Goal: Task Accomplishment & Management: Complete application form

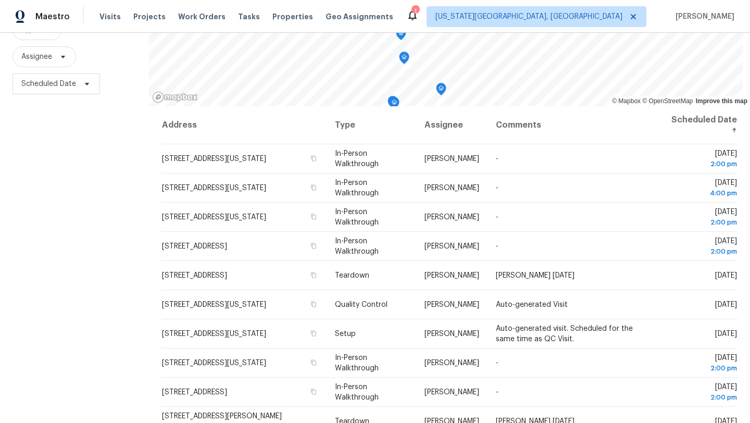
scroll to position [116, 0]
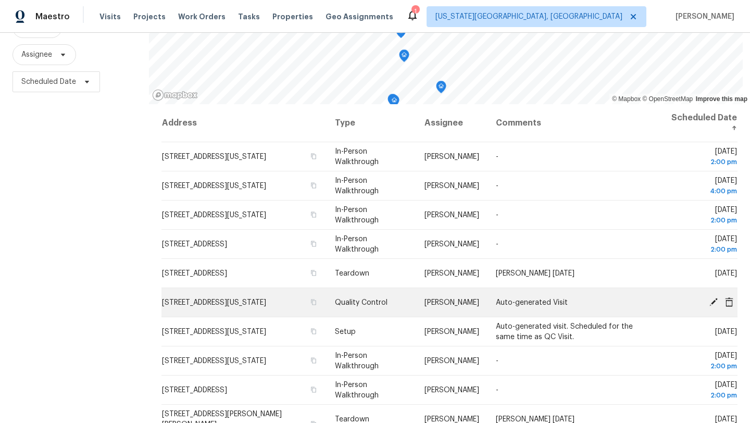
click at [714, 302] on icon at bounding box center [714, 301] width 8 height 8
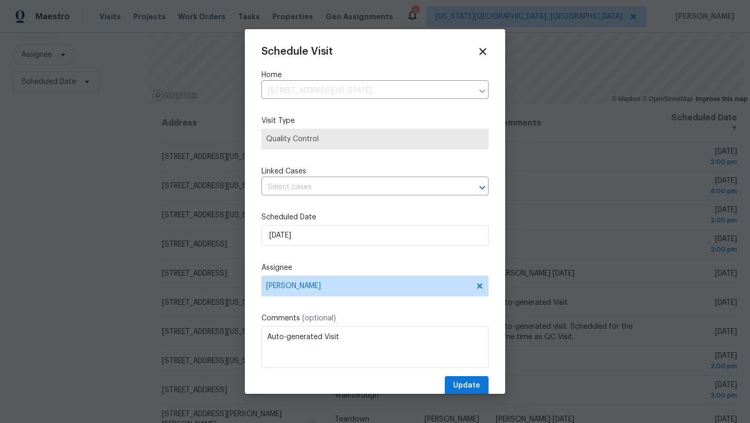
click at [330, 206] on div "Schedule Visit Home 5816 NW 83rd St, Oklahoma City, OK 73132 ​ Visit Type Quali…" at bounding box center [375, 221] width 227 height 350
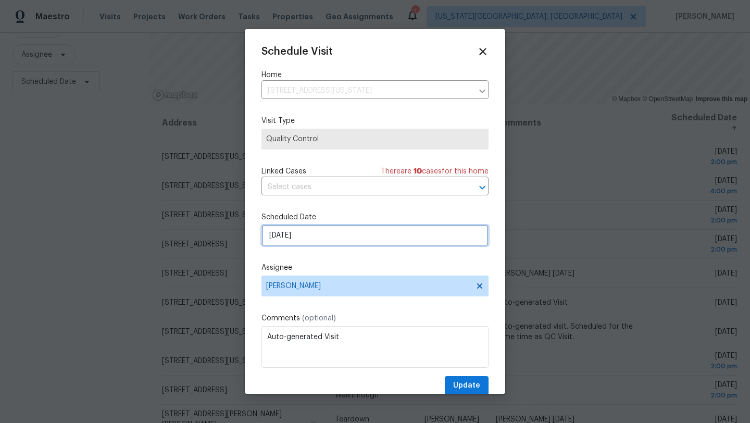
click at [336, 236] on input "9/19/2025" at bounding box center [375, 235] width 227 height 21
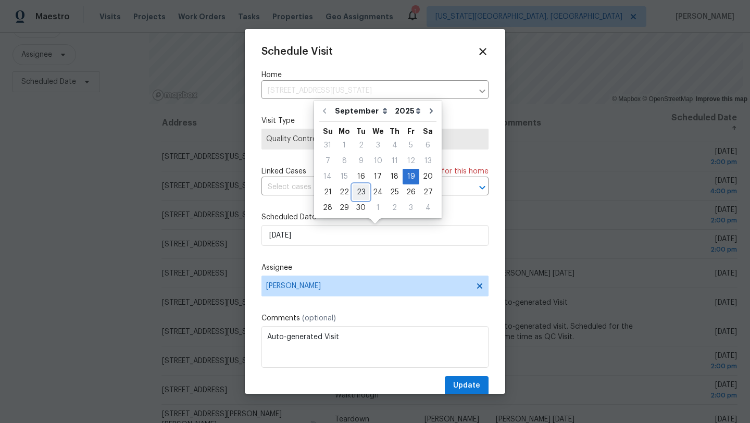
click at [362, 191] on div "23" at bounding box center [361, 192] width 17 height 15
type input "[DATE]"
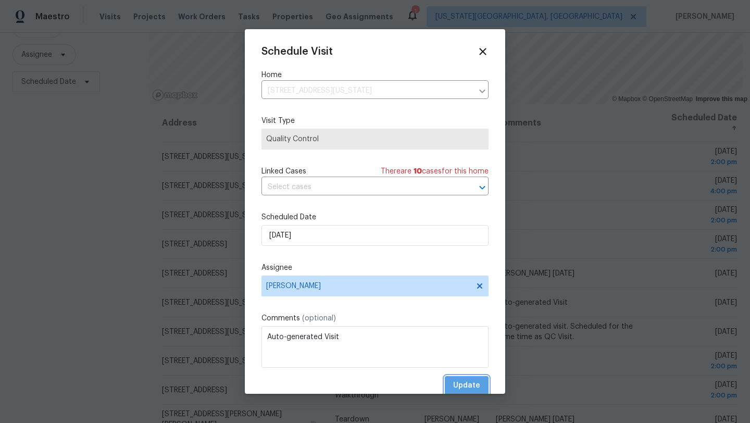
click at [464, 381] on span "Update" at bounding box center [466, 385] width 27 height 13
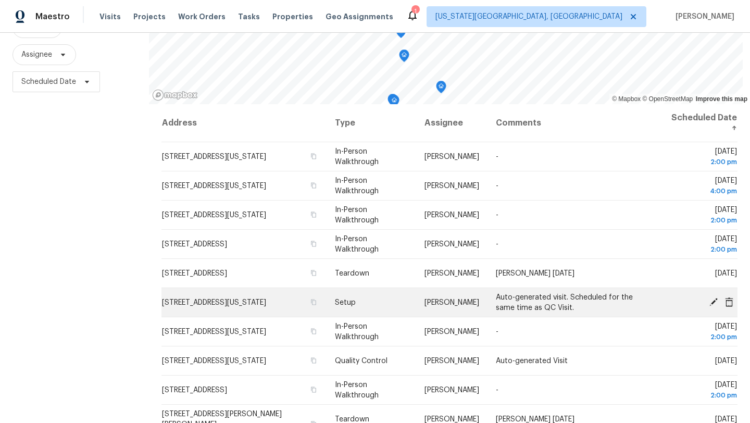
click at [713, 300] on icon at bounding box center [713, 301] width 9 height 9
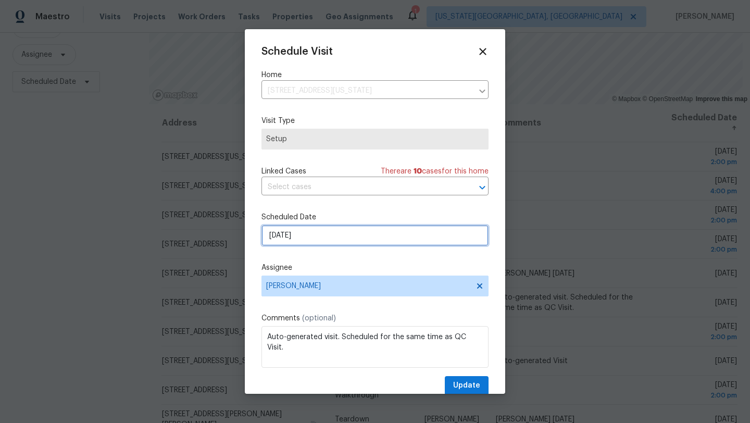
click at [322, 242] on input "9/19/2025" at bounding box center [375, 235] width 227 height 21
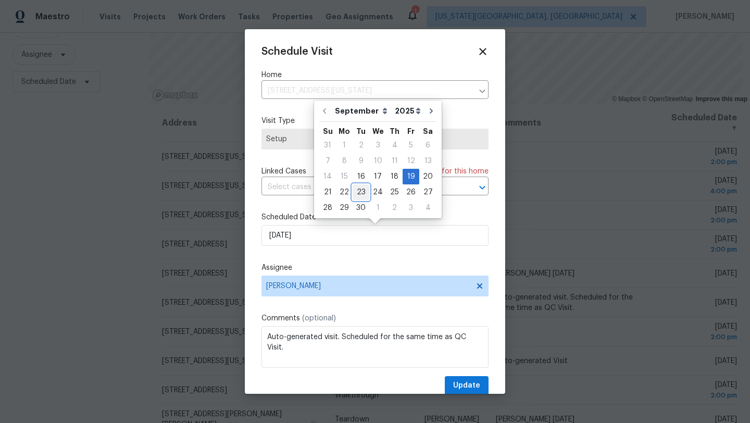
click at [357, 193] on div "23" at bounding box center [361, 192] width 17 height 15
type input "[DATE]"
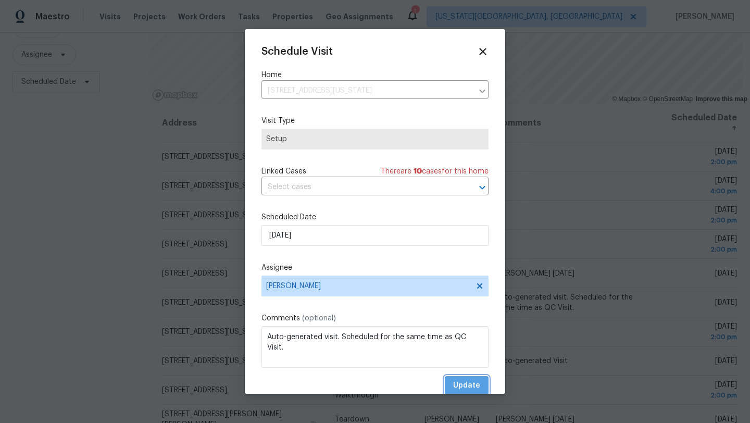
click at [456, 383] on span "Update" at bounding box center [466, 385] width 27 height 13
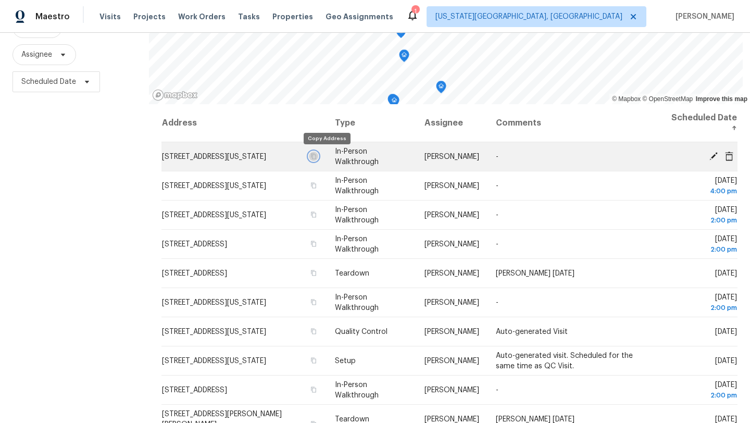
click at [317, 156] on icon "button" at bounding box center [314, 156] width 6 height 6
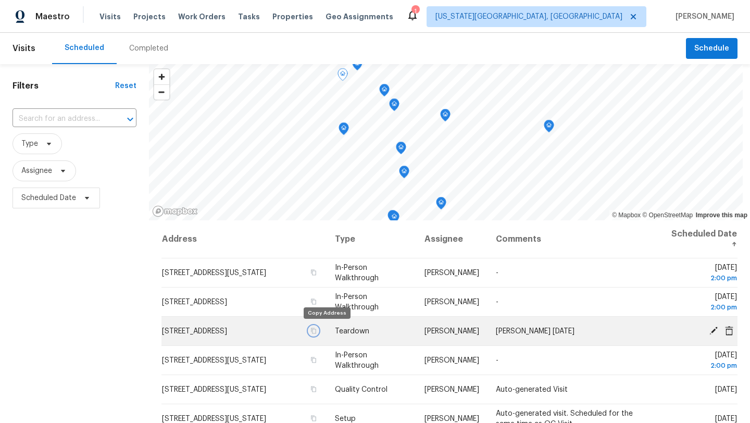
click at [316, 329] on icon "button" at bounding box center [313, 331] width 5 height 6
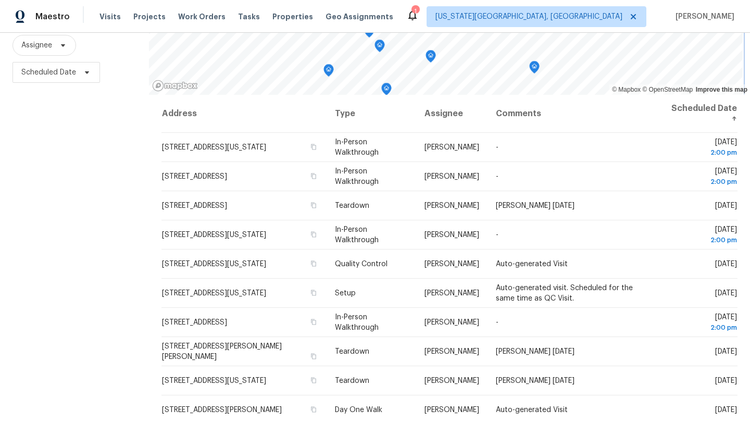
scroll to position [135, 0]
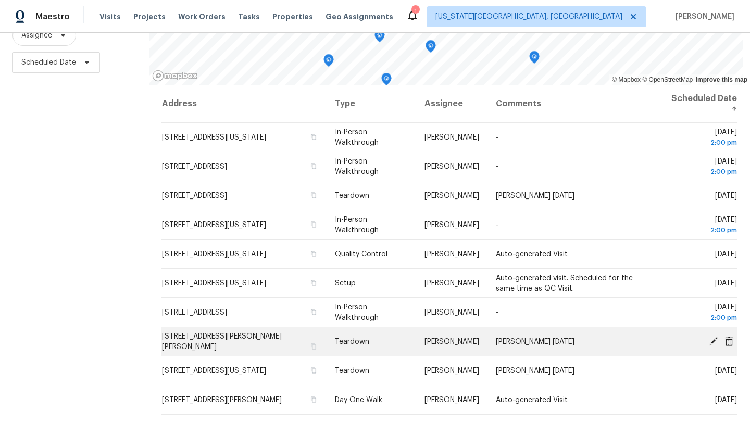
click at [714, 338] on icon at bounding box center [714, 341] width 8 height 8
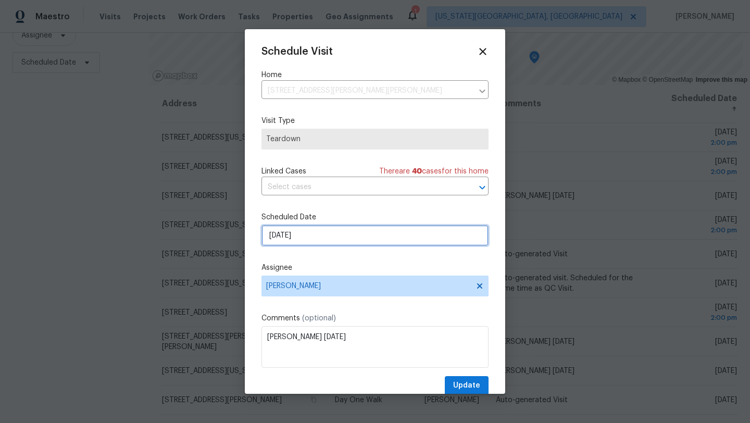
click at [382, 235] on input "[DATE]" at bounding box center [375, 235] width 227 height 21
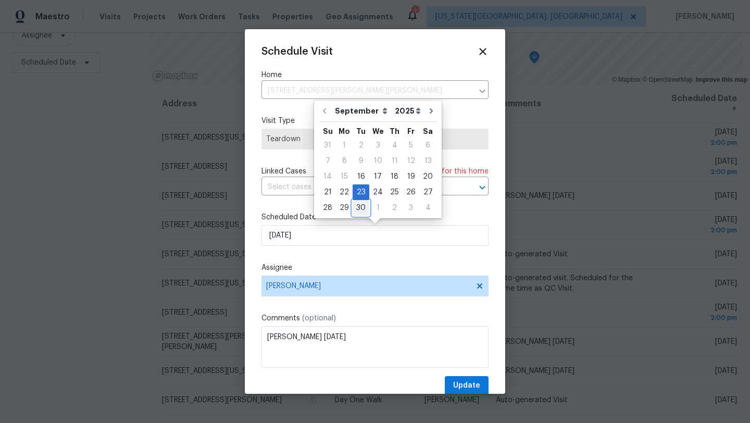
click at [359, 211] on div "30" at bounding box center [361, 208] width 17 height 15
type input "[DATE]"
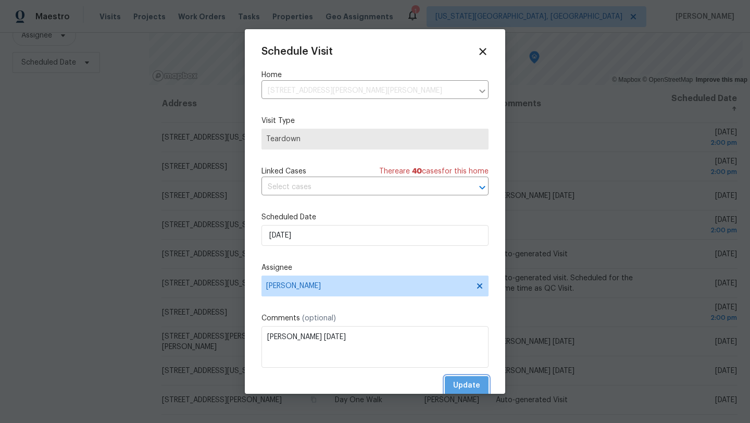
click at [464, 386] on span "Update" at bounding box center [466, 385] width 27 height 13
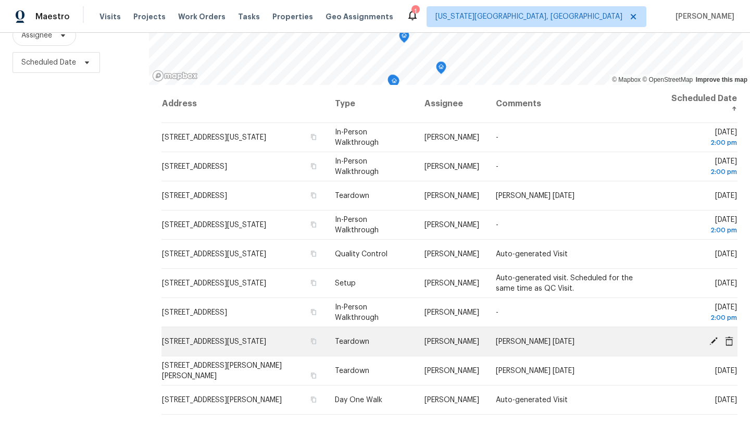
click at [713, 343] on icon at bounding box center [714, 341] width 8 height 8
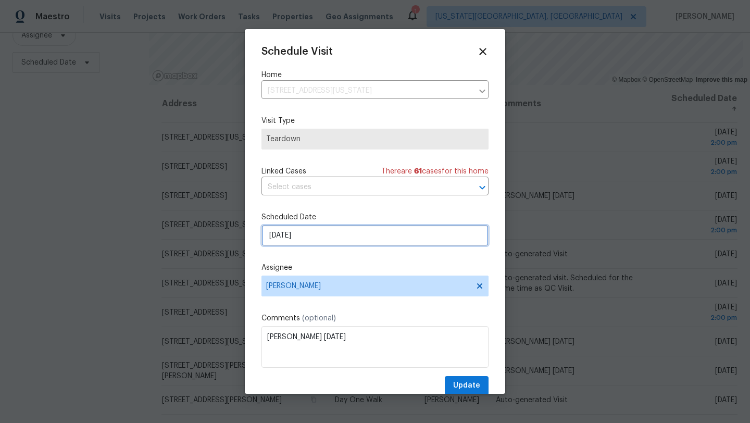
click at [398, 234] on input "[DATE]" at bounding box center [375, 235] width 227 height 21
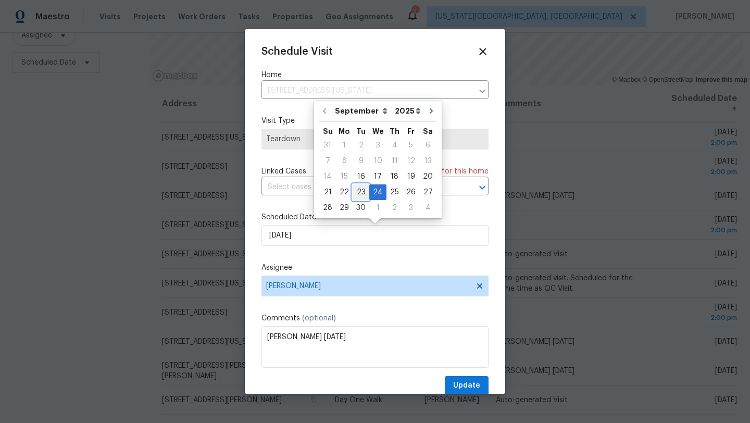
click at [361, 191] on div "23" at bounding box center [361, 192] width 17 height 15
type input "[DATE]"
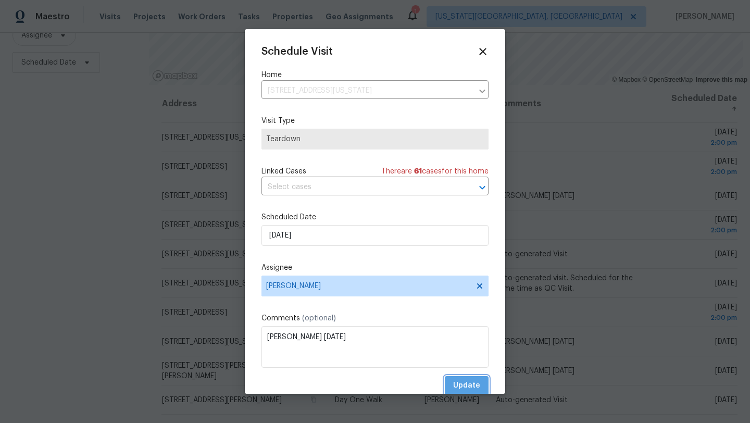
click at [477, 385] on span "Update" at bounding box center [466, 385] width 27 height 13
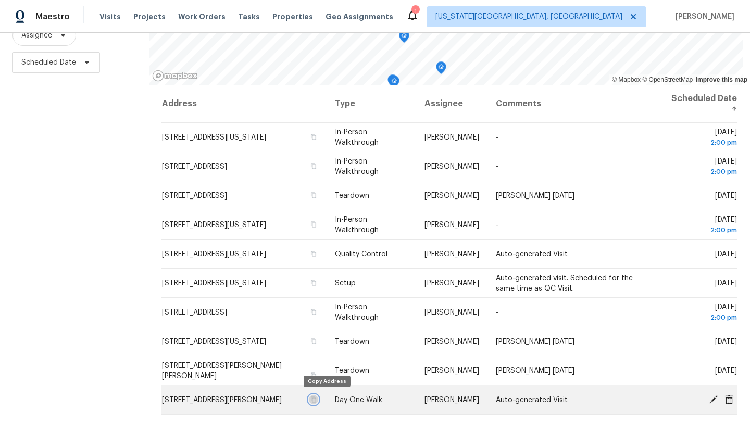
click at [317, 399] on icon "button" at bounding box center [314, 399] width 6 height 6
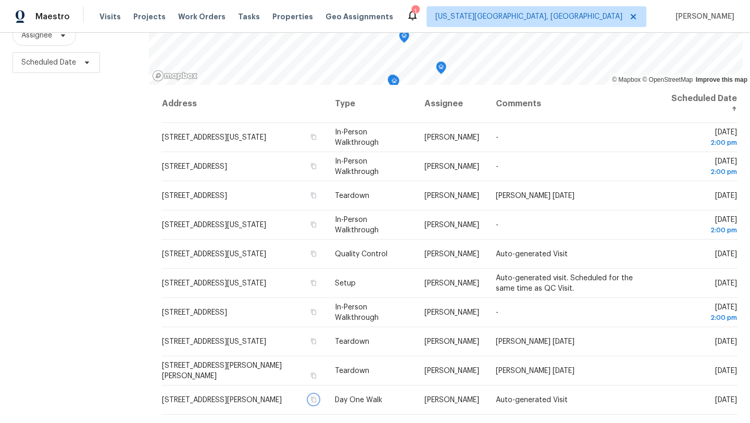
click at [309, 395] on button "button" at bounding box center [313, 399] width 9 height 9
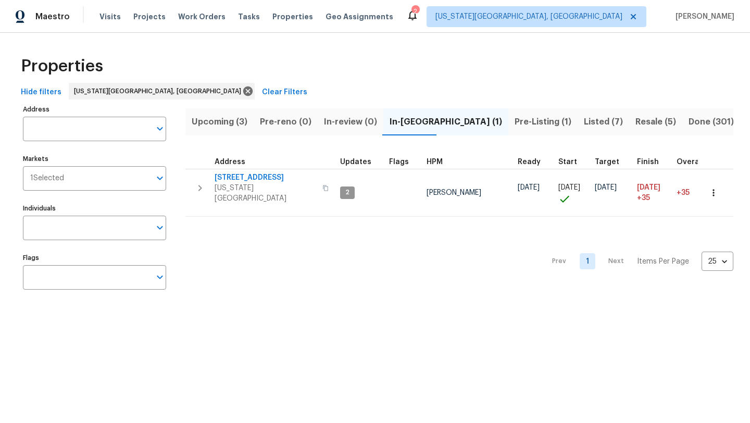
click at [636, 120] on span "Resale (5)" at bounding box center [656, 122] width 41 height 15
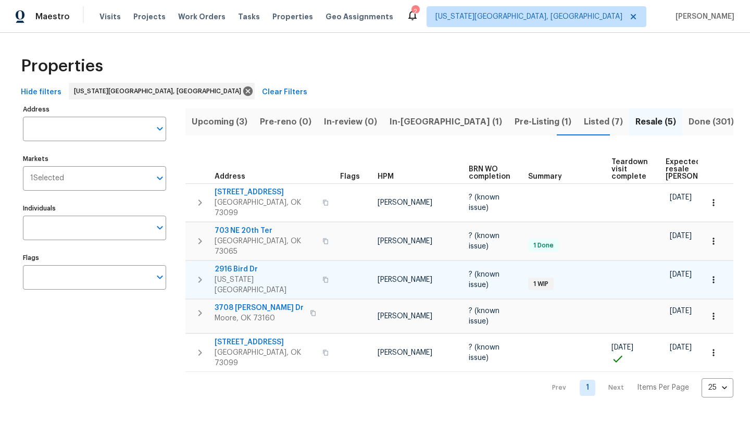
click at [239, 264] on span "2916 Bird Dr" at bounding box center [266, 269] width 102 height 10
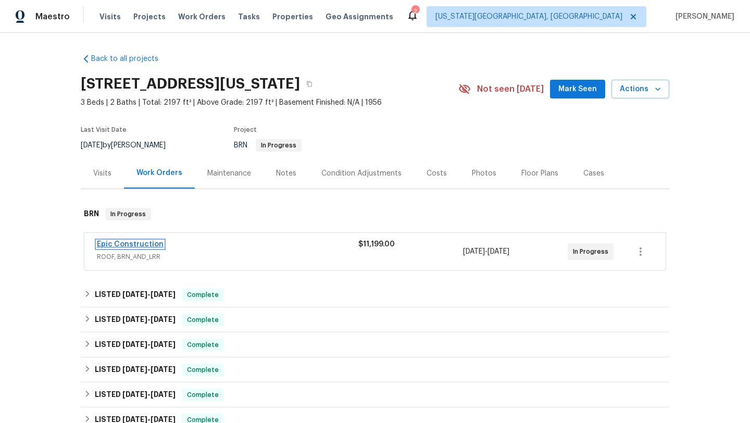
click at [140, 245] on link "Epic Construction" at bounding box center [130, 244] width 67 height 7
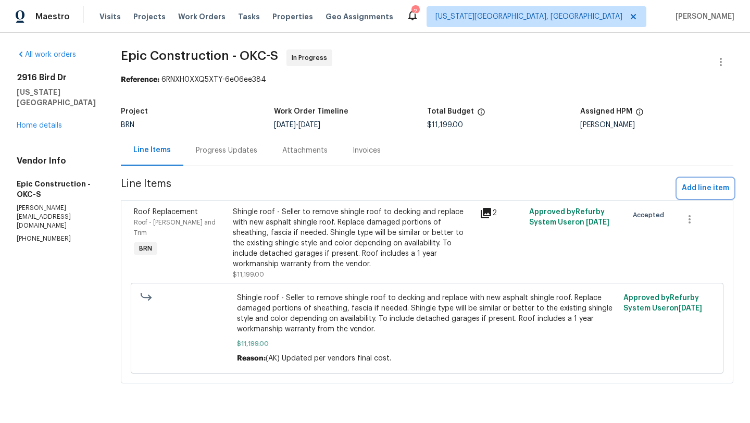
click at [702, 187] on span "Add line item" at bounding box center [705, 188] width 47 height 13
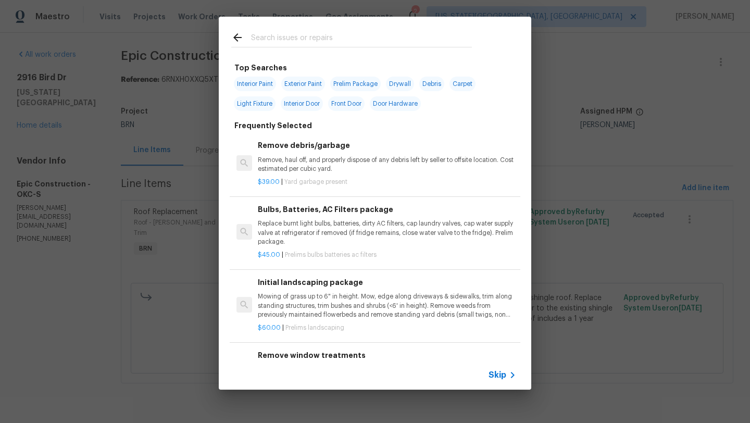
click at [499, 371] on span "Skip" at bounding box center [498, 375] width 18 height 10
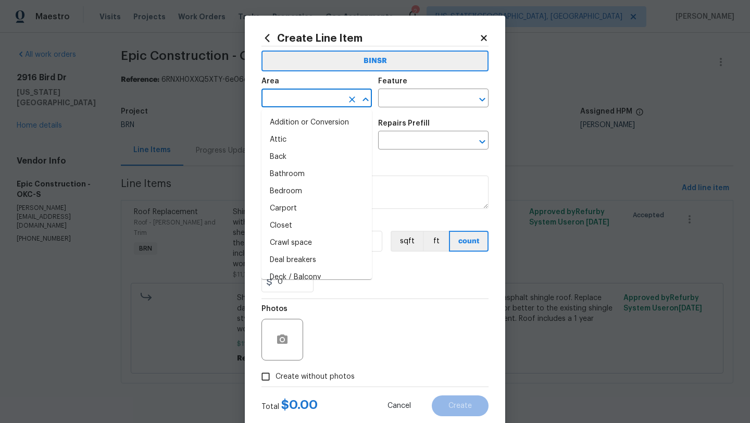
click at [289, 97] on input "text" at bounding box center [302, 99] width 81 height 16
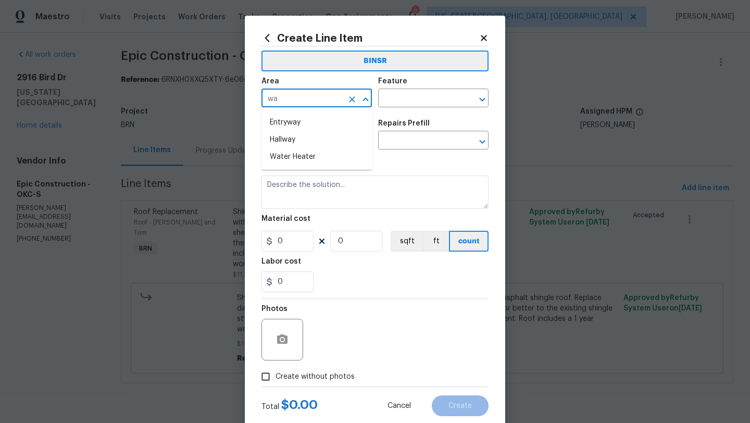
type input "w"
click at [284, 128] on li "Utilities" at bounding box center [317, 122] width 110 height 17
type input "Utilities"
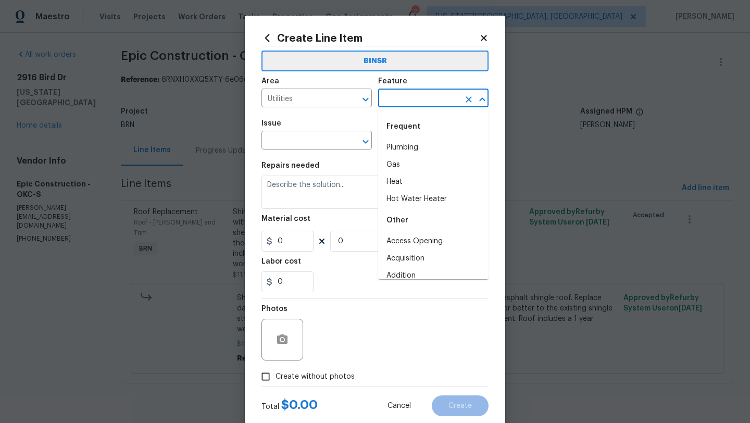
click at [411, 97] on input "text" at bounding box center [418, 99] width 81 height 16
type input "w"
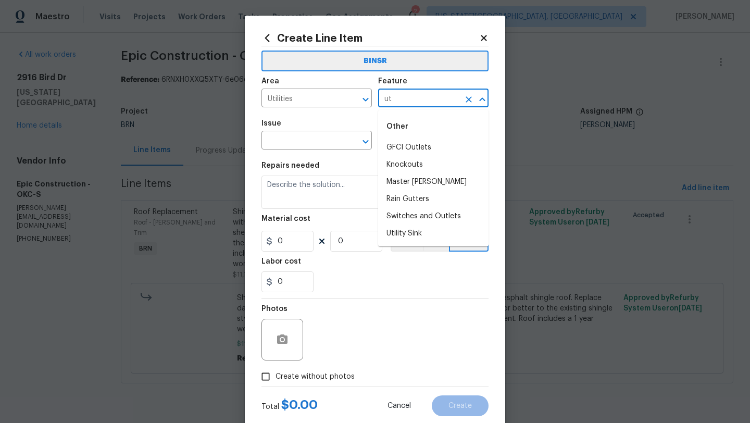
type input "u"
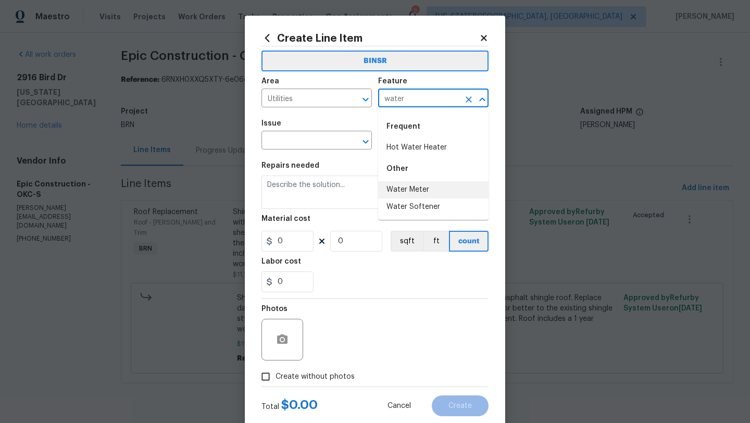
click at [407, 193] on li "Water Meter" at bounding box center [433, 189] width 110 height 17
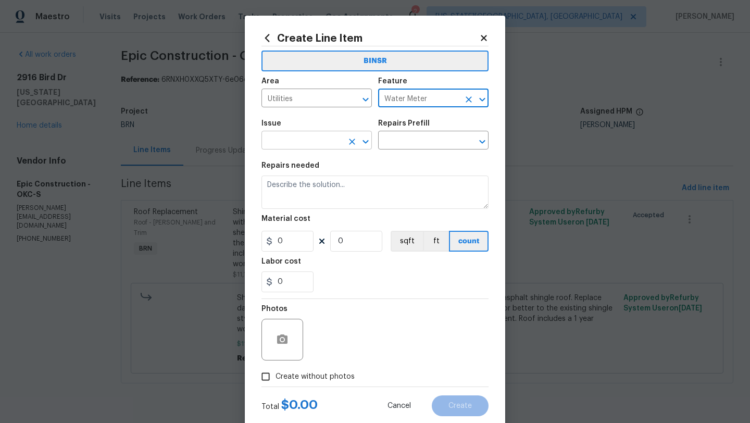
type input "Water Meter"
click at [308, 141] on input "text" at bounding box center [302, 141] width 81 height 16
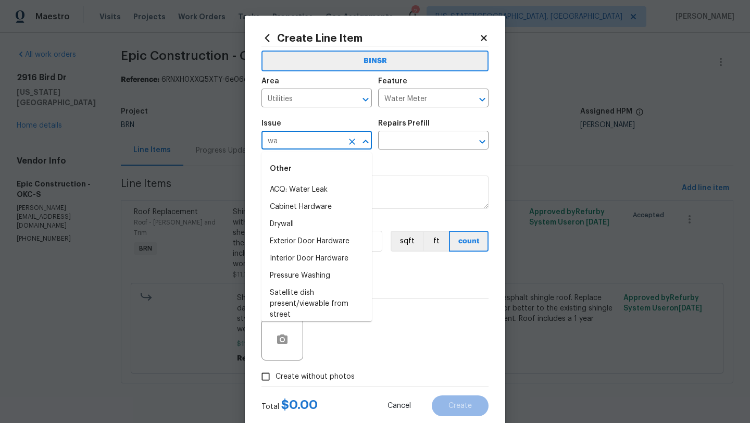
type input "w"
type input "u"
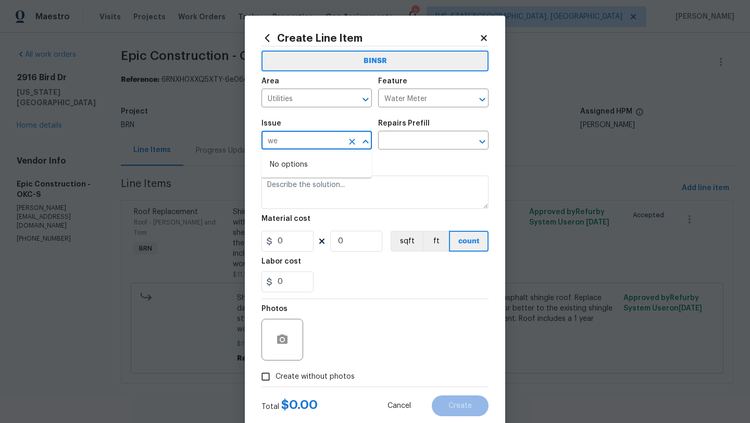
type input "w"
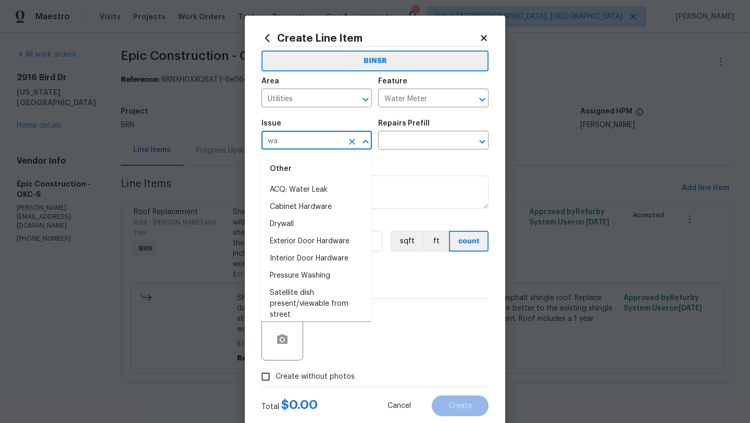
type input "w"
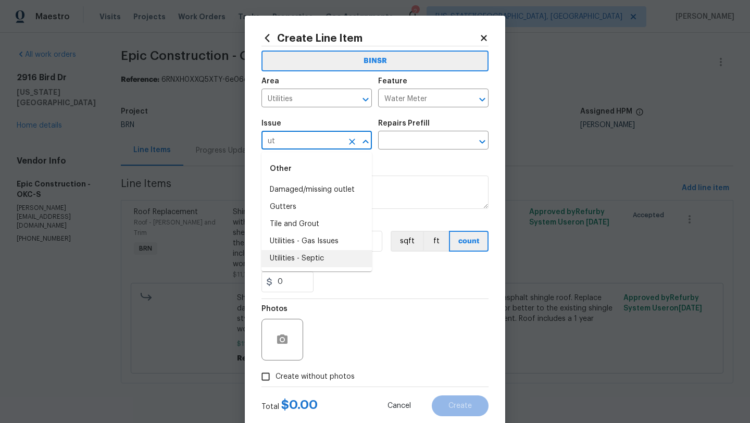
click at [285, 262] on li "Utilities - Septic" at bounding box center [317, 258] width 110 height 17
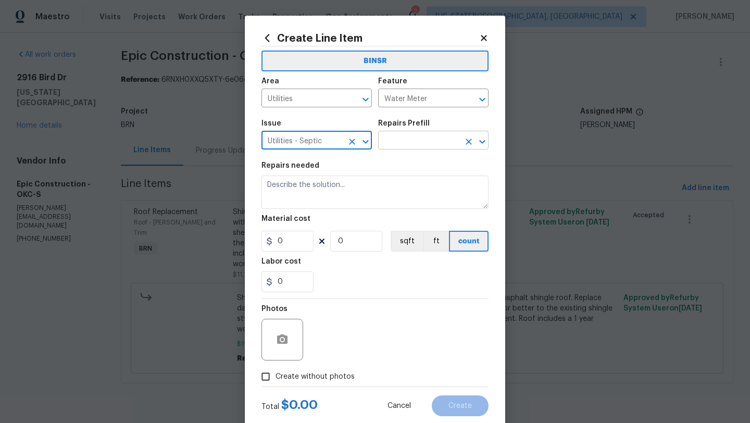
type input "Utilities - Septic"
click at [399, 138] on input "text" at bounding box center [418, 141] width 81 height 16
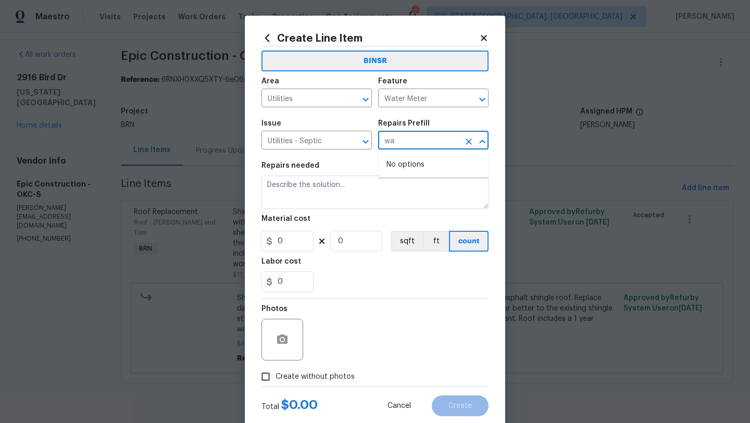
type input "w"
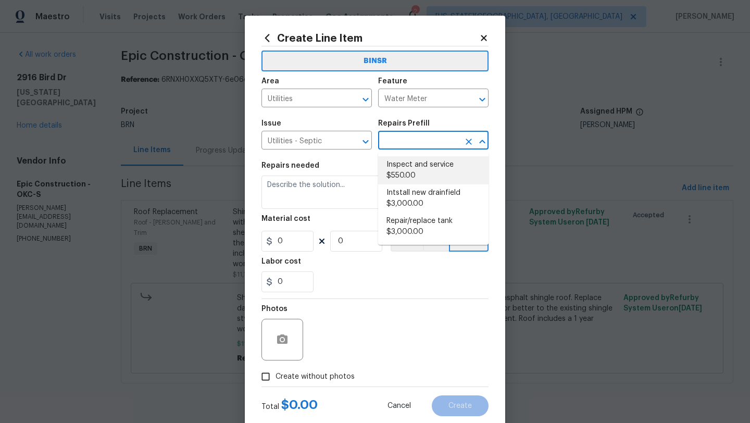
click at [402, 169] on li "Inspect and service $550.00" at bounding box center [433, 170] width 110 height 28
type input "Inspect and service $550.00"
type textarea "Pump and inspect septic tank and provide clean bill of health from specialist c…"
type input "1"
type input "550"
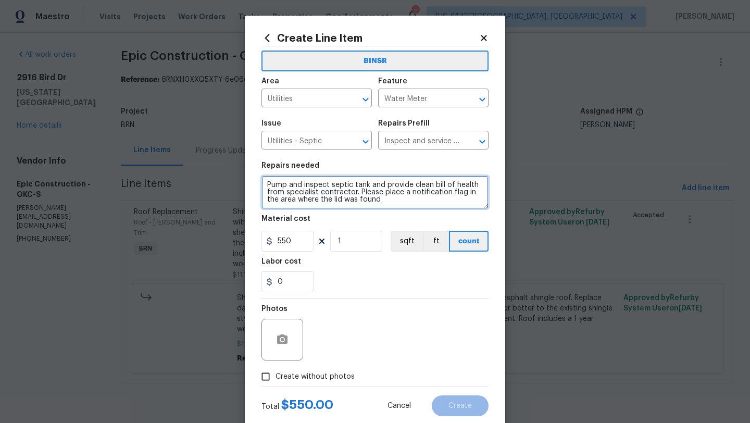
drag, startPoint x: 381, startPoint y: 204, endPoint x: 256, endPoint y: 179, distance: 128.0
click at [256, 179] on div "Create Line Item BINSR Area Utilities ​ Feature Water Meter ​ Issue Utilities -…" at bounding box center [375, 224] width 260 height 417
type textarea "Test and treat water well as needed"
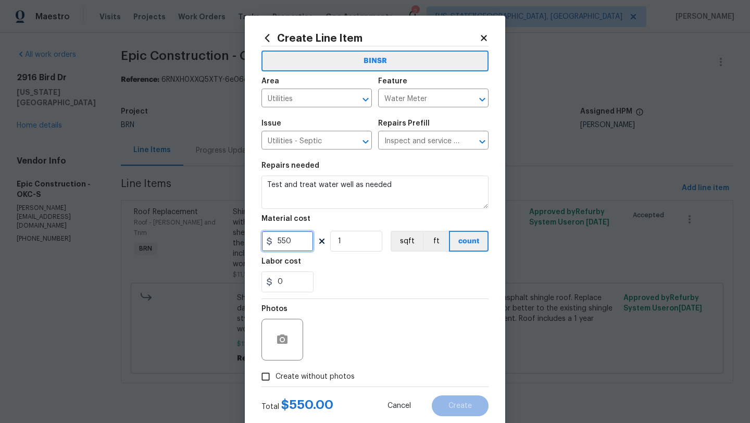
drag, startPoint x: 293, startPoint y: 244, endPoint x: 264, endPoint y: 244, distance: 28.7
click at [264, 244] on input "550" at bounding box center [288, 241] width 52 height 21
type input "75"
click at [266, 378] on input "Create without photos" at bounding box center [266, 377] width 20 height 20
checkbox input "true"
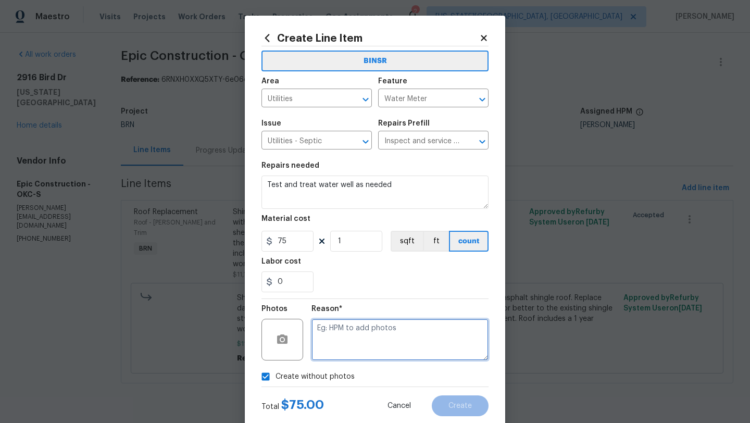
click at [326, 352] on textarea at bounding box center [400, 340] width 177 height 42
type textarea "."
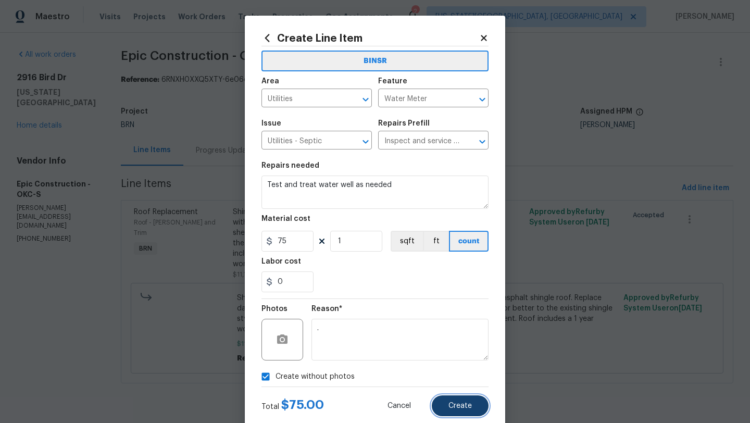
click at [466, 405] on span "Create" at bounding box center [460, 406] width 23 height 8
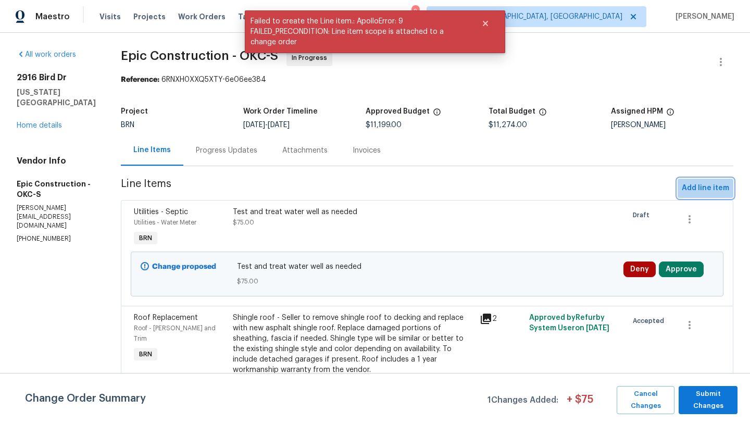
click at [700, 190] on span "Add line item" at bounding box center [705, 188] width 47 height 13
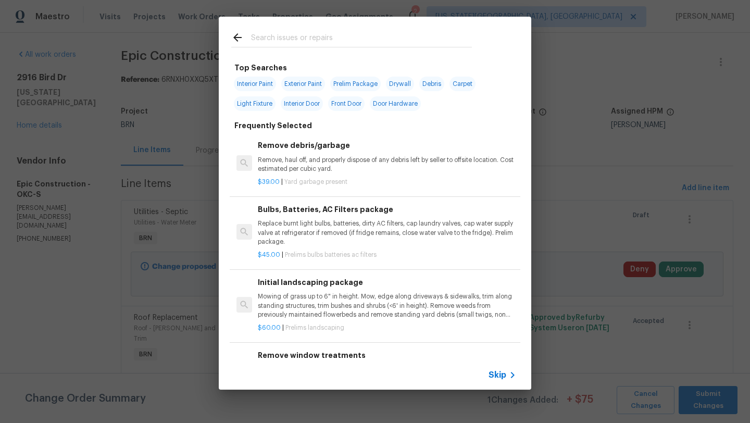
click at [496, 372] on span "Skip" at bounding box center [498, 375] width 18 height 10
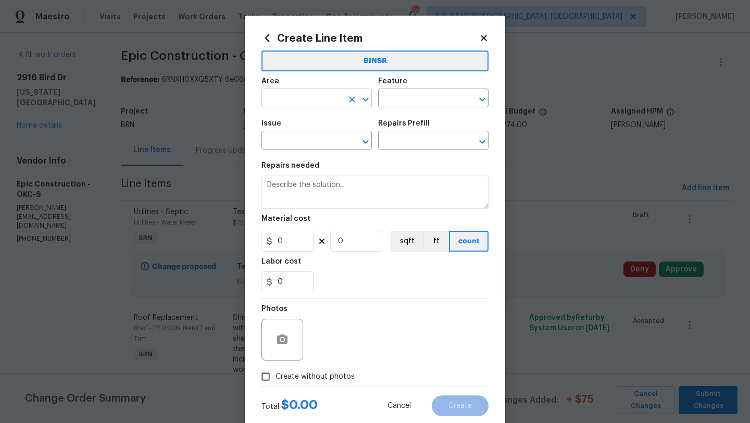
click at [287, 101] on input "text" at bounding box center [302, 99] width 81 height 16
click at [281, 126] on li "Roof" at bounding box center [317, 122] width 110 height 17
type input "Roof"
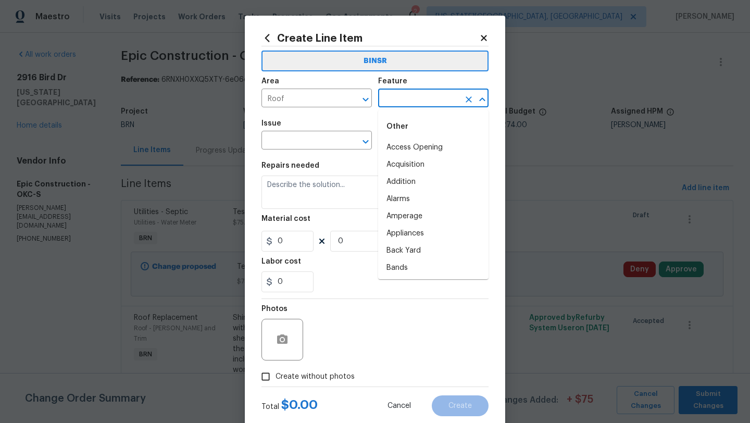
click at [393, 97] on input "text" at bounding box center [418, 99] width 81 height 16
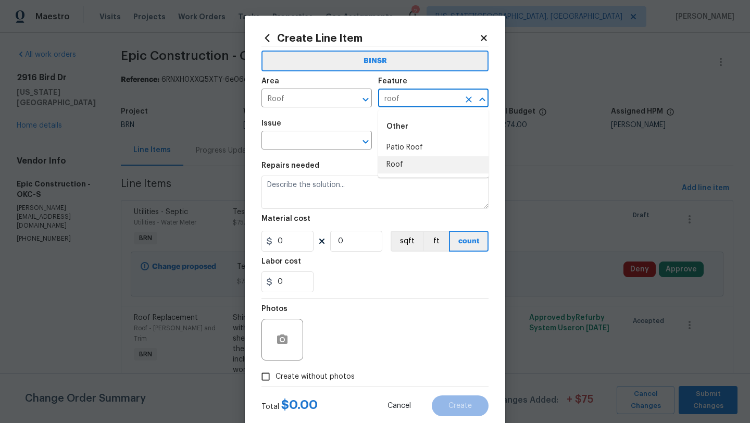
click at [393, 165] on li "Roof" at bounding box center [433, 164] width 110 height 17
type input "Roof"
click at [303, 140] on input "text" at bounding box center [302, 141] width 81 height 16
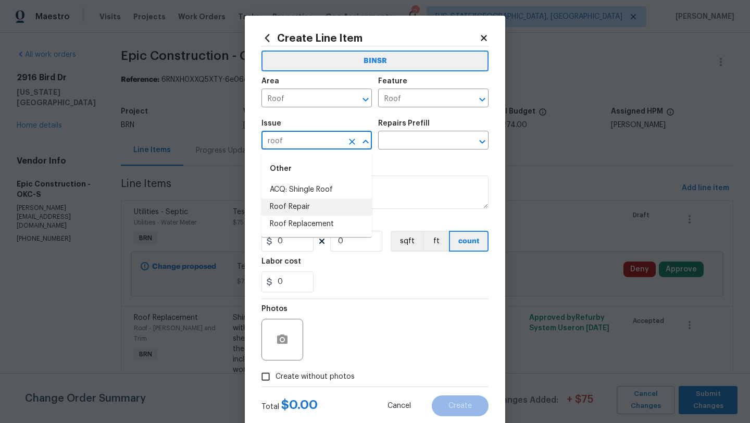
click at [285, 209] on li "Roof Repair" at bounding box center [317, 206] width 110 height 17
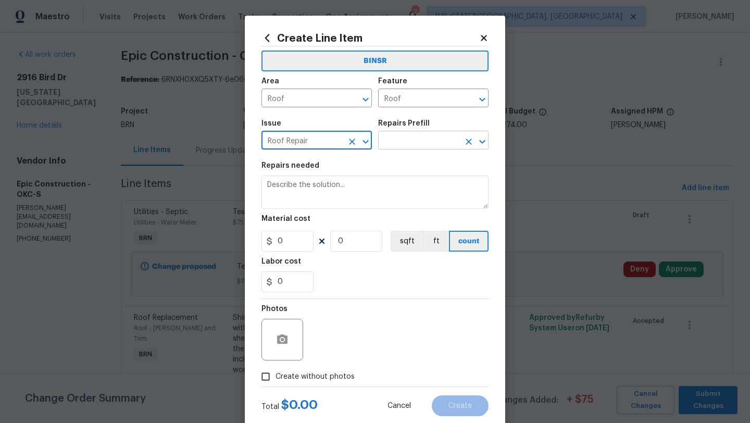
type input "Roof Repair"
click at [398, 142] on input "text" at bounding box center [418, 141] width 81 height 16
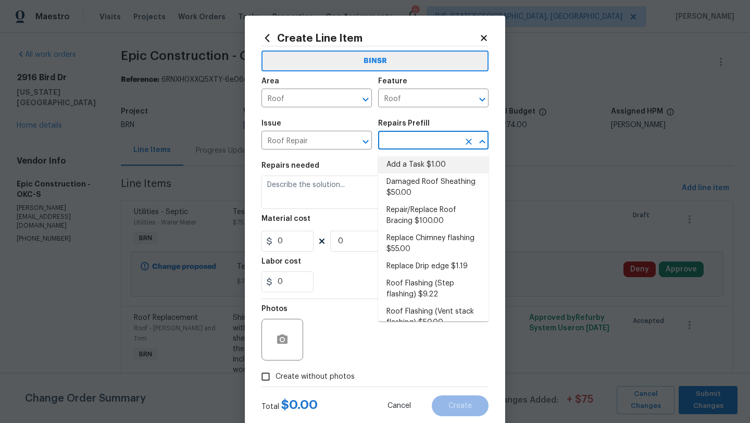
click at [404, 168] on li "Add a Task $1.00" at bounding box center [433, 164] width 110 height 17
type input "Eaves and Trim"
type input "Add a Task $1.00"
type textarea "HPM to detail"
type input "1"
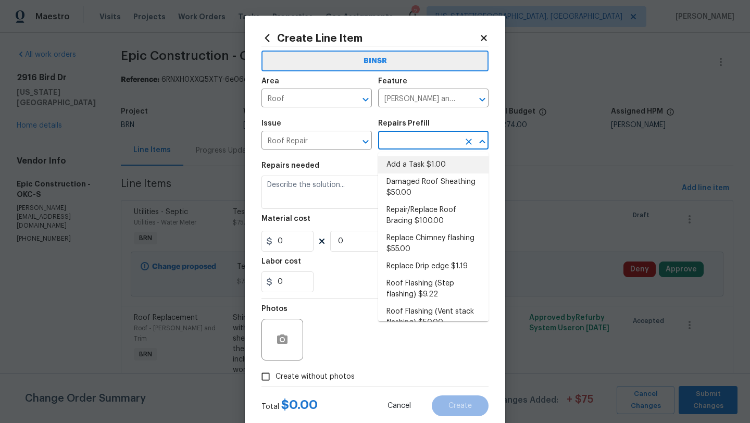
type input "1"
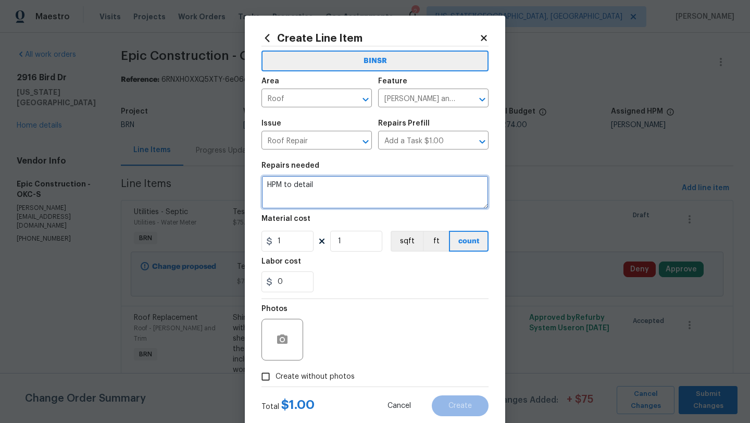
drag, startPoint x: 318, startPoint y: 185, endPoint x: 243, endPoint y: 181, distance: 75.1
click at [243, 181] on div "Create Line Item BINSR Area Roof ​ Feature Eaves and Trim ​ Issue Roof Repair ​…" at bounding box center [375, 211] width 750 height 423
type textarea "Inspect trusses for damage, repair as needed"
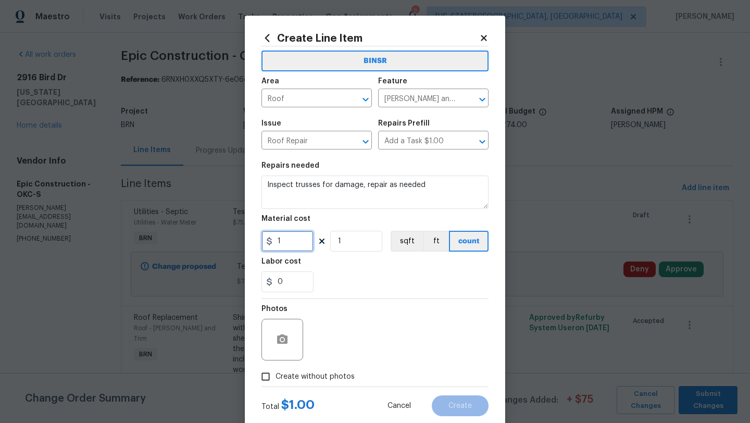
drag, startPoint x: 285, startPoint y: 241, endPoint x: 268, endPoint y: 242, distance: 17.2
click at [268, 242] on div "1" at bounding box center [288, 241] width 52 height 21
type input "250"
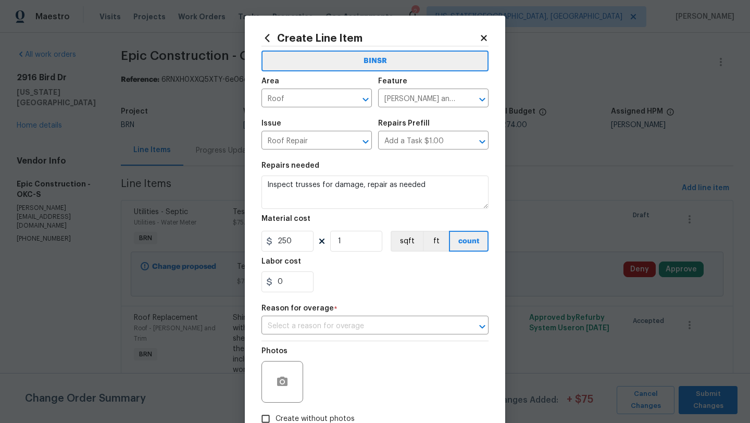
click at [267, 377] on div "Photos Create without photos" at bounding box center [375, 385] width 227 height 88
click at [266, 419] on input "Create without photos" at bounding box center [266, 419] width 20 height 20
checkbox input "true"
click at [345, 330] on input "text" at bounding box center [361, 326] width 198 height 16
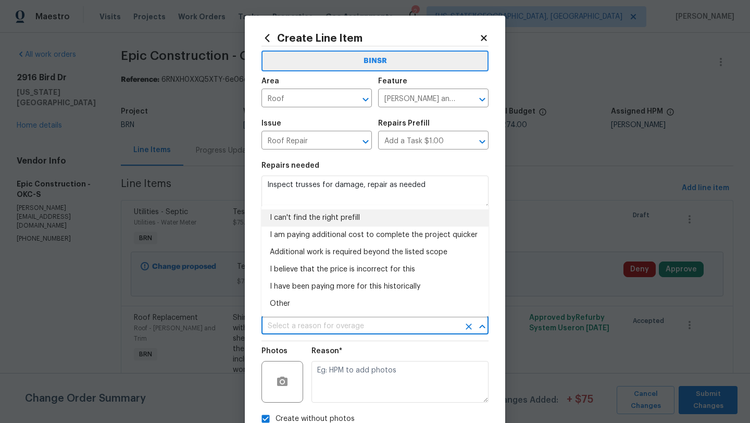
click at [347, 217] on li "I can't find the right prefill" at bounding box center [375, 217] width 227 height 17
type input "I can't find the right prefill"
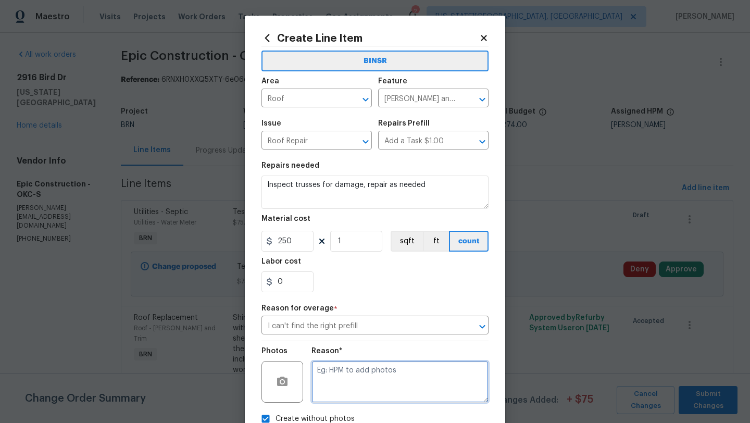
click at [353, 372] on textarea at bounding box center [400, 382] width 177 height 42
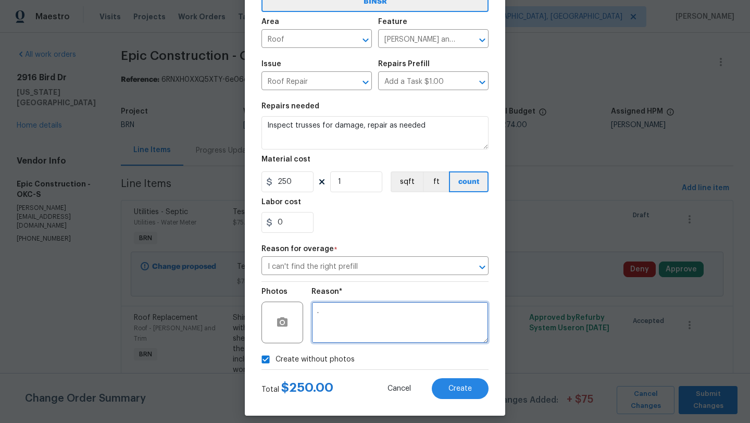
scroll to position [66, 0]
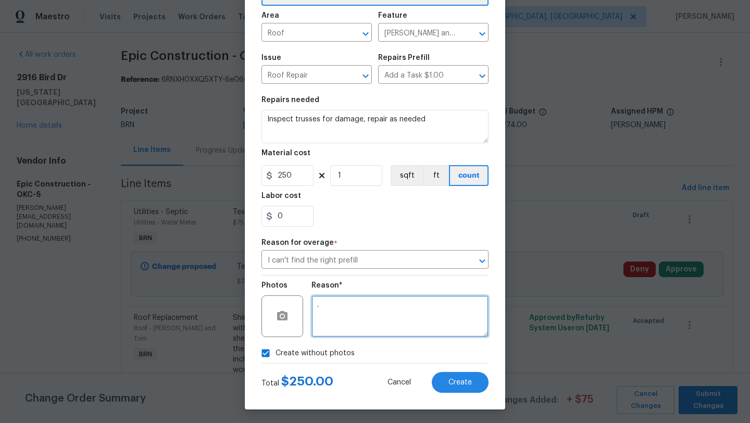
type textarea "."
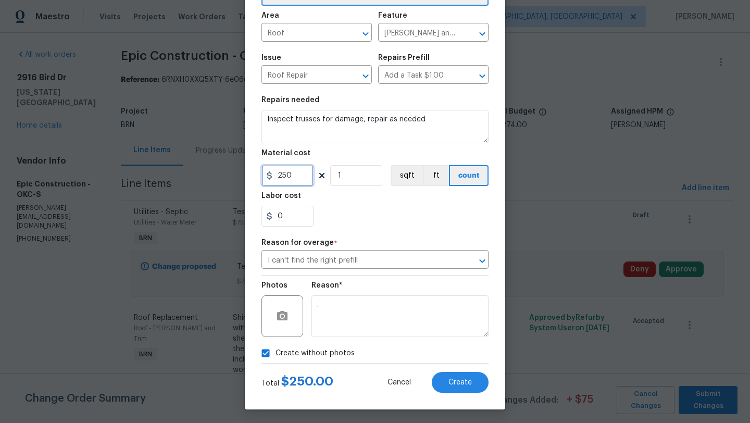
drag, startPoint x: 292, startPoint y: 177, endPoint x: 255, endPoint y: 180, distance: 37.2
click at [255, 180] on div "Create Line Item BINSR Area Roof ​ Feature Eaves and Trim ​ Issue Roof Repair ​…" at bounding box center [375, 179] width 260 height 459
type input "100"
click at [476, 381] on button "Create" at bounding box center [460, 382] width 57 height 21
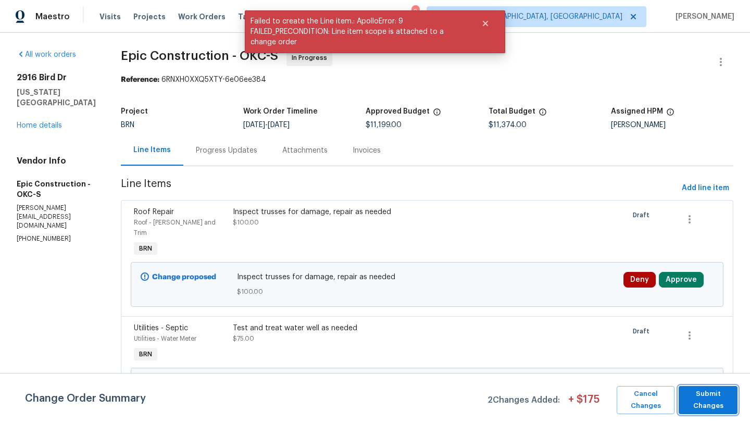
click at [709, 398] on span "Submit Changes" at bounding box center [708, 400] width 48 height 24
